Goal: Check status: Check status

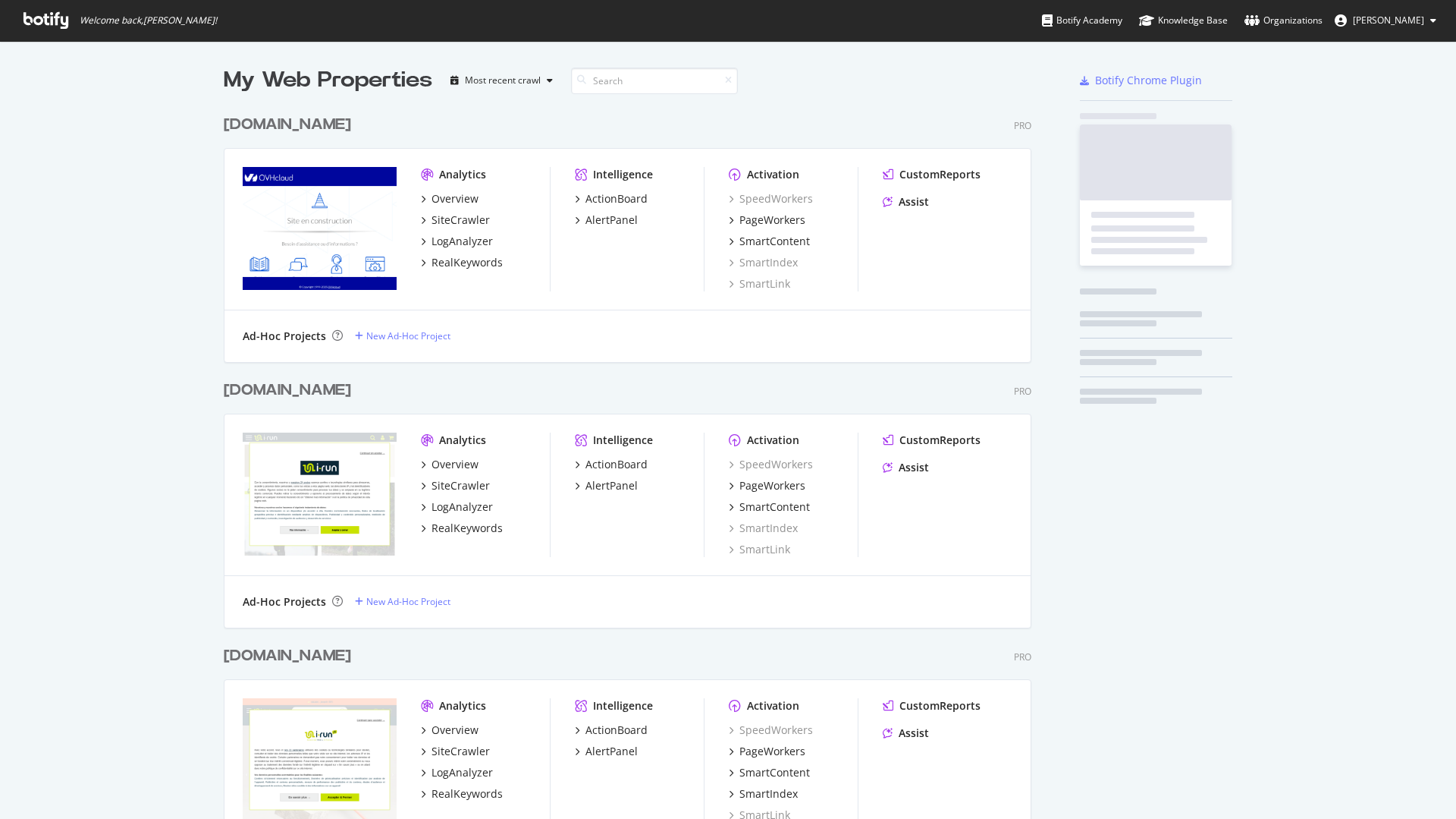
scroll to position [2268, 808]
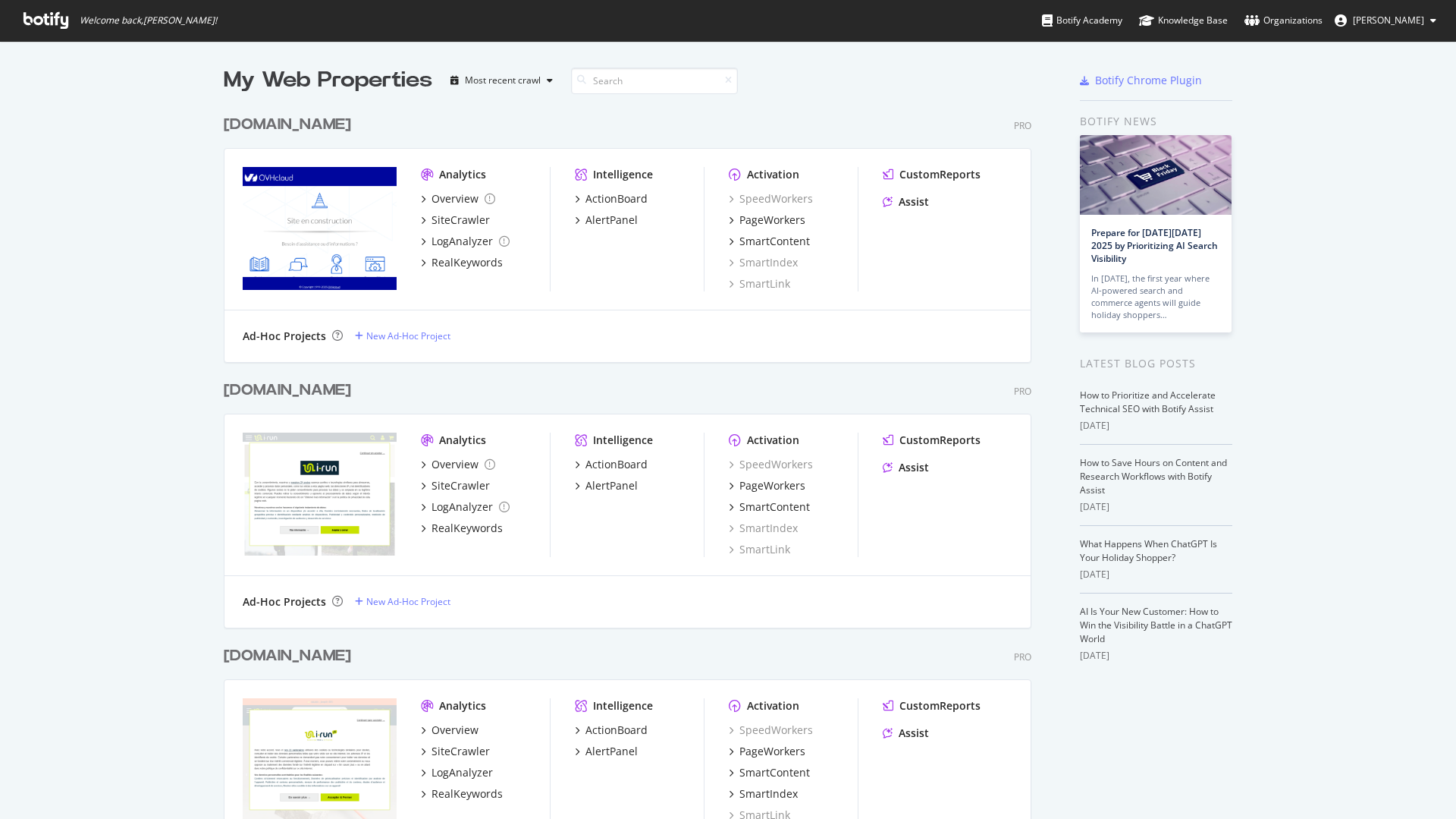
click at [258, 389] on div "[DOMAIN_NAME]" at bounding box center [287, 391] width 127 height 22
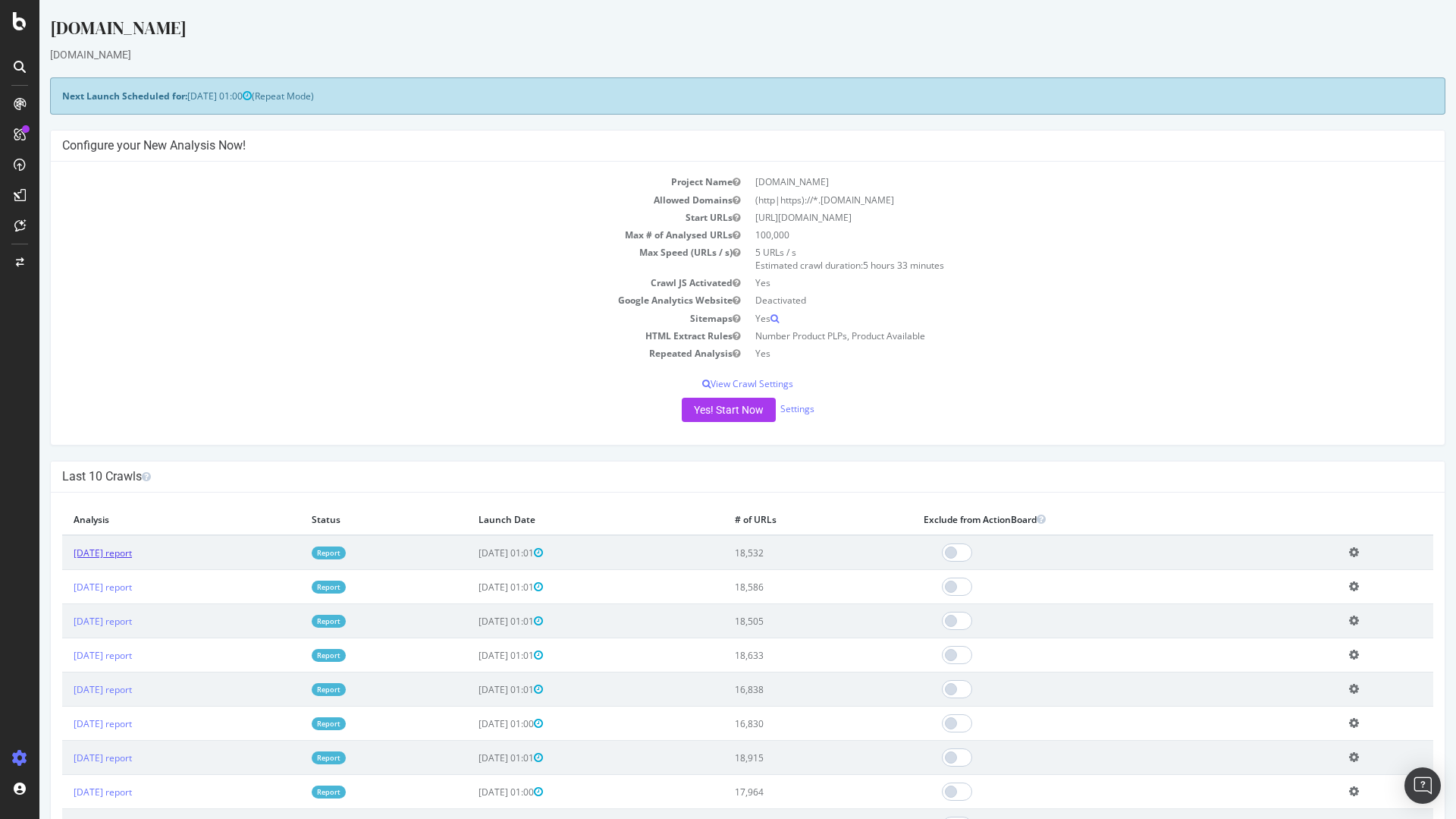
click at [132, 552] on link "[DATE] report" at bounding box center [103, 552] width 58 height 13
